Goal: Task Accomplishment & Management: Use online tool/utility

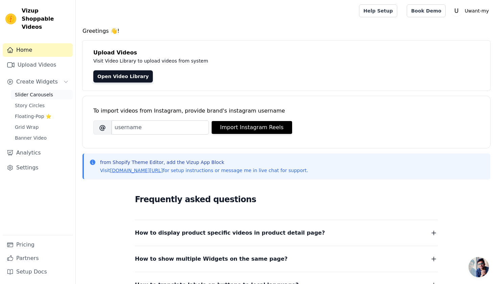
click at [39, 91] on span "Slider Carousels" at bounding box center [34, 94] width 38 height 7
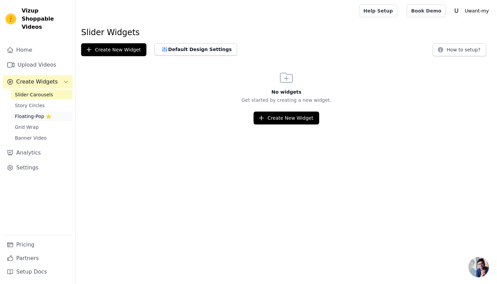
click at [40, 113] on span "Floating-Pop ⭐" at bounding box center [33, 116] width 37 height 7
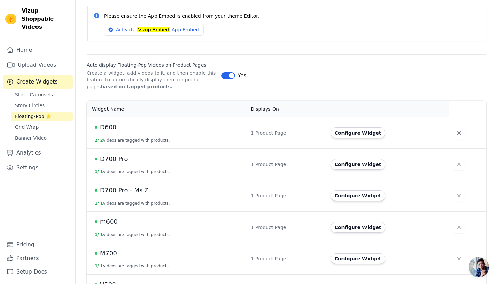
scroll to position [104, 0]
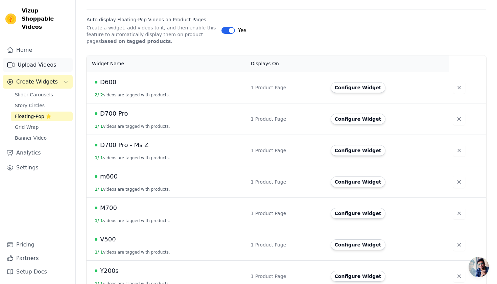
click at [40, 60] on link "Upload Videos" at bounding box center [38, 65] width 70 height 14
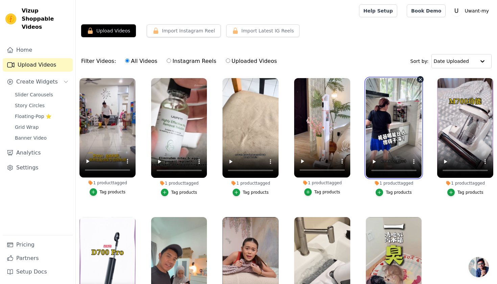
click at [395, 132] on video at bounding box center [394, 128] width 56 height 100
click at [374, 86] on video at bounding box center [394, 128] width 56 height 100
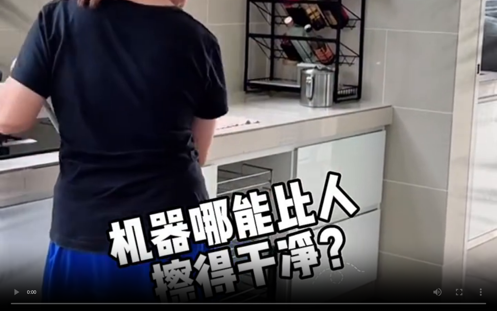
click at [247, 284] on video at bounding box center [248, 155] width 497 height 311
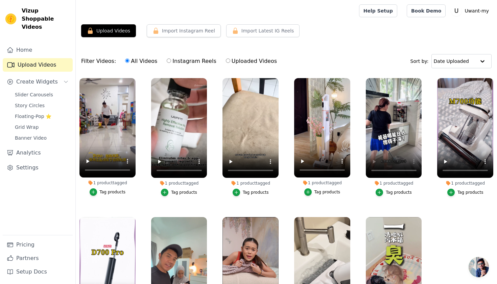
click at [387, 62] on div "Filter Videos: All Videos Instagram Reels Uploaded Videos Sort by: Date Uploaded" at bounding box center [287, 61] width 422 height 26
click at [394, 155] on video at bounding box center [394, 128] width 56 height 100
click at [378, 169] on video at bounding box center [394, 128] width 56 height 100
click at [421, 80] on icon "button" at bounding box center [421, 79] width 3 height 3
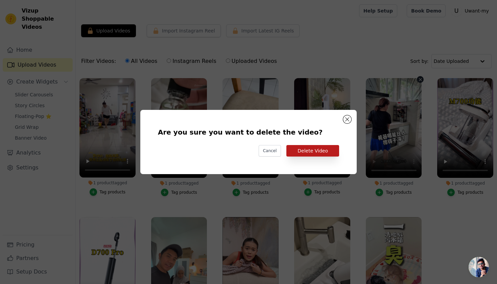
click at [308, 151] on button "Delete Video" at bounding box center [313, 151] width 53 height 12
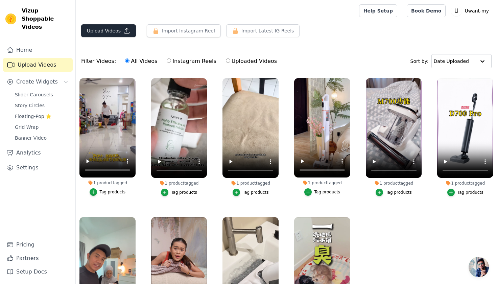
click at [117, 27] on button "Upload Videos" at bounding box center [108, 30] width 55 height 13
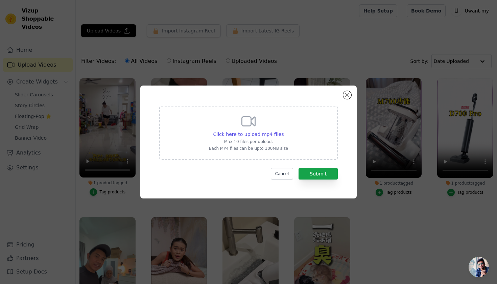
click at [232, 140] on p "Max 10 files per upload." at bounding box center [248, 141] width 79 height 5
click at [284, 131] on input "Click here to upload mp4 files Max 10 files per upload. Each MP4 files can be u…" at bounding box center [284, 131] width 0 height 0
type input "C:\fakepath\[DLBunny.com][xhs]原本每天扫拖地累亖我了❗️ 现在我🉑翘脚了.mp4"
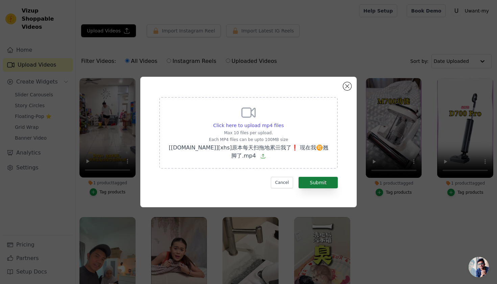
click at [312, 179] on button "Submit" at bounding box center [318, 183] width 39 height 12
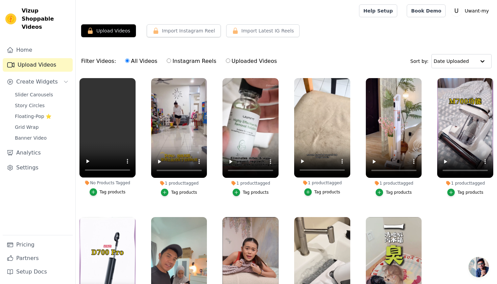
click at [109, 193] on div "Tag products" at bounding box center [113, 192] width 26 height 5
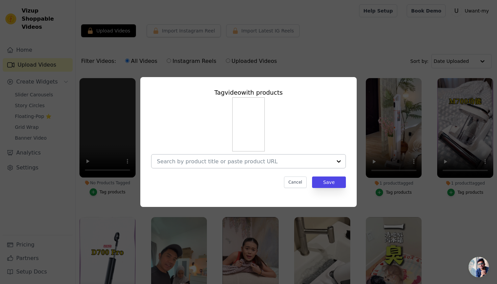
click at [236, 159] on input "No Products Tagged Tag video with products Cancel Save Tag products" at bounding box center [244, 161] width 175 height 6
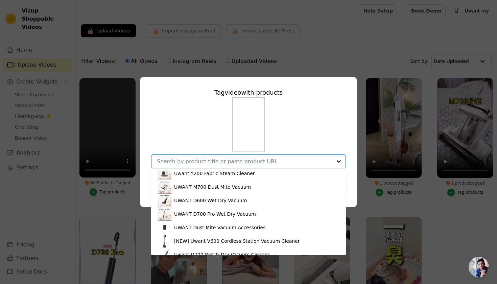
scroll to position [166, 0]
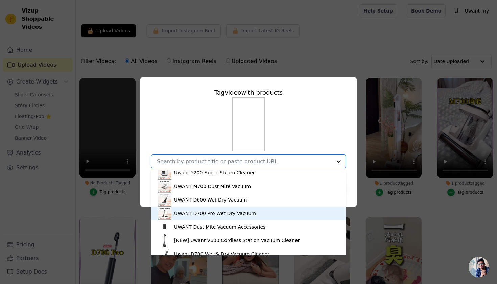
click at [225, 215] on div "UWANT D700 Pro Wet Dry Vacuum" at bounding box center [215, 213] width 82 height 7
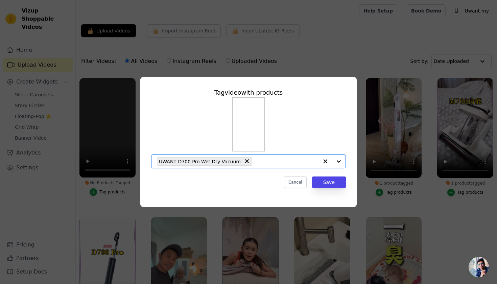
click at [331, 188] on div "Tag video with products Option UWANT D700 Pro Wet Dry Vacuum, selected. Select …" at bounding box center [249, 138] width 206 height 111
click at [331, 184] on button "Save" at bounding box center [329, 183] width 34 height 12
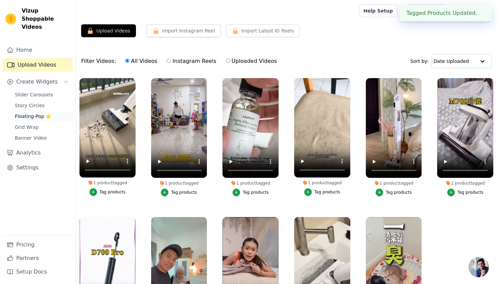
click at [35, 113] on span "Floating-Pop ⭐" at bounding box center [33, 116] width 37 height 7
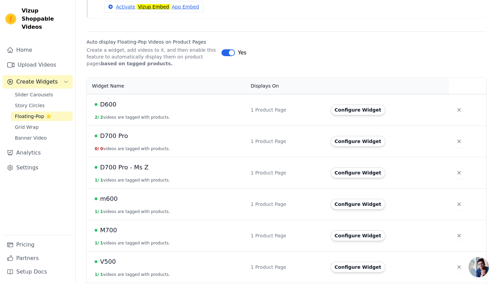
scroll to position [92, 0]
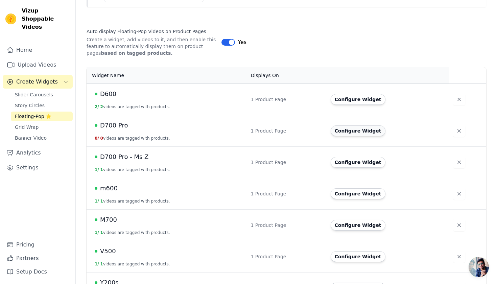
click at [370, 127] on button "Configure Widget" at bounding box center [358, 131] width 55 height 11
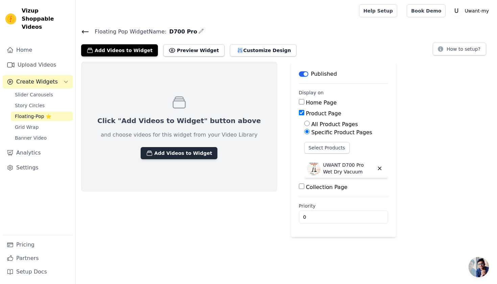
click at [187, 149] on button "Add Videos to Widget" at bounding box center [179, 153] width 77 height 12
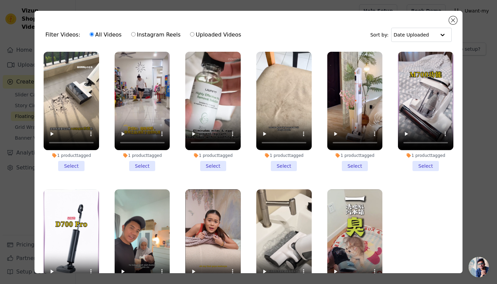
click at [70, 165] on li "1 product tagged Select" at bounding box center [71, 111] width 55 height 119
click at [0, 0] on input "1 product tagged Select" at bounding box center [0, 0] width 0 height 0
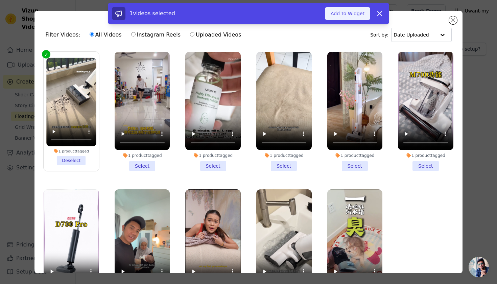
click at [359, 20] on button "Add To Widget" at bounding box center [347, 13] width 45 height 13
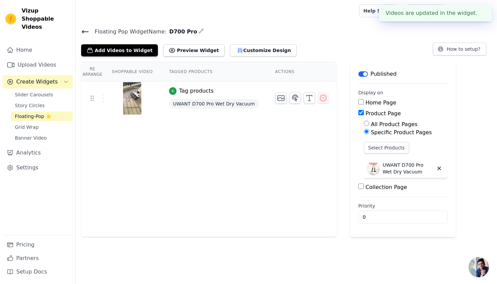
click at [433, 22] on main "Floating Pop Widget Name: D700 Pro Add Videos to Widget Preview Widget Customiz…" at bounding box center [287, 130] width 422 height 216
click at [265, 14] on div at bounding box center [216, 11] width 270 height 22
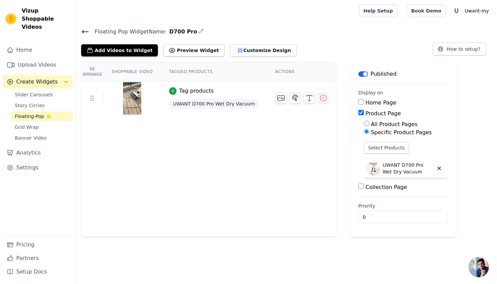
click at [81, 29] on icon at bounding box center [85, 32] width 8 height 8
